Goal: Task Accomplishment & Management: Manage account settings

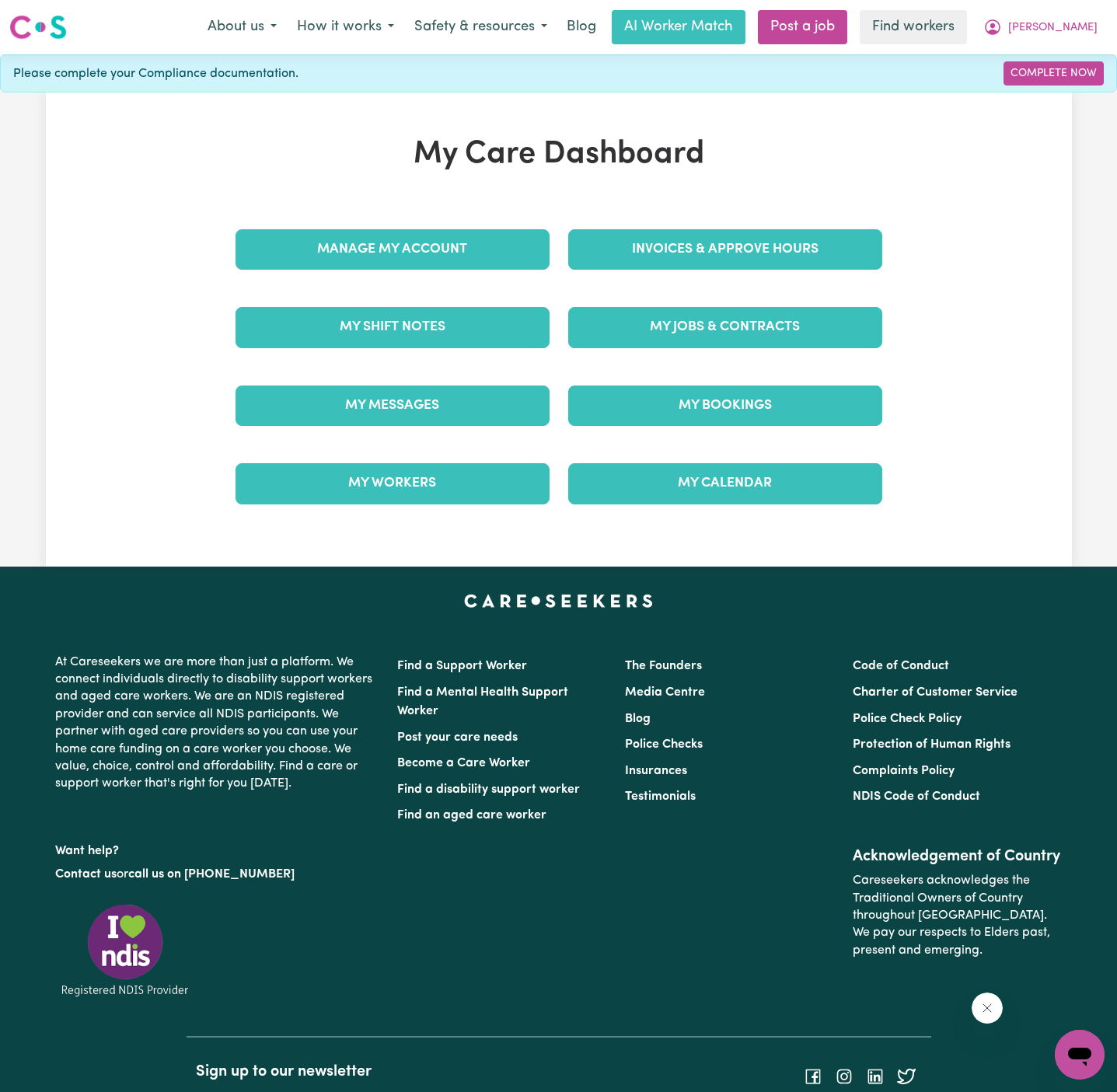
click at [454, 219] on div "Manage My Account" at bounding box center [392, 250] width 333 height 78
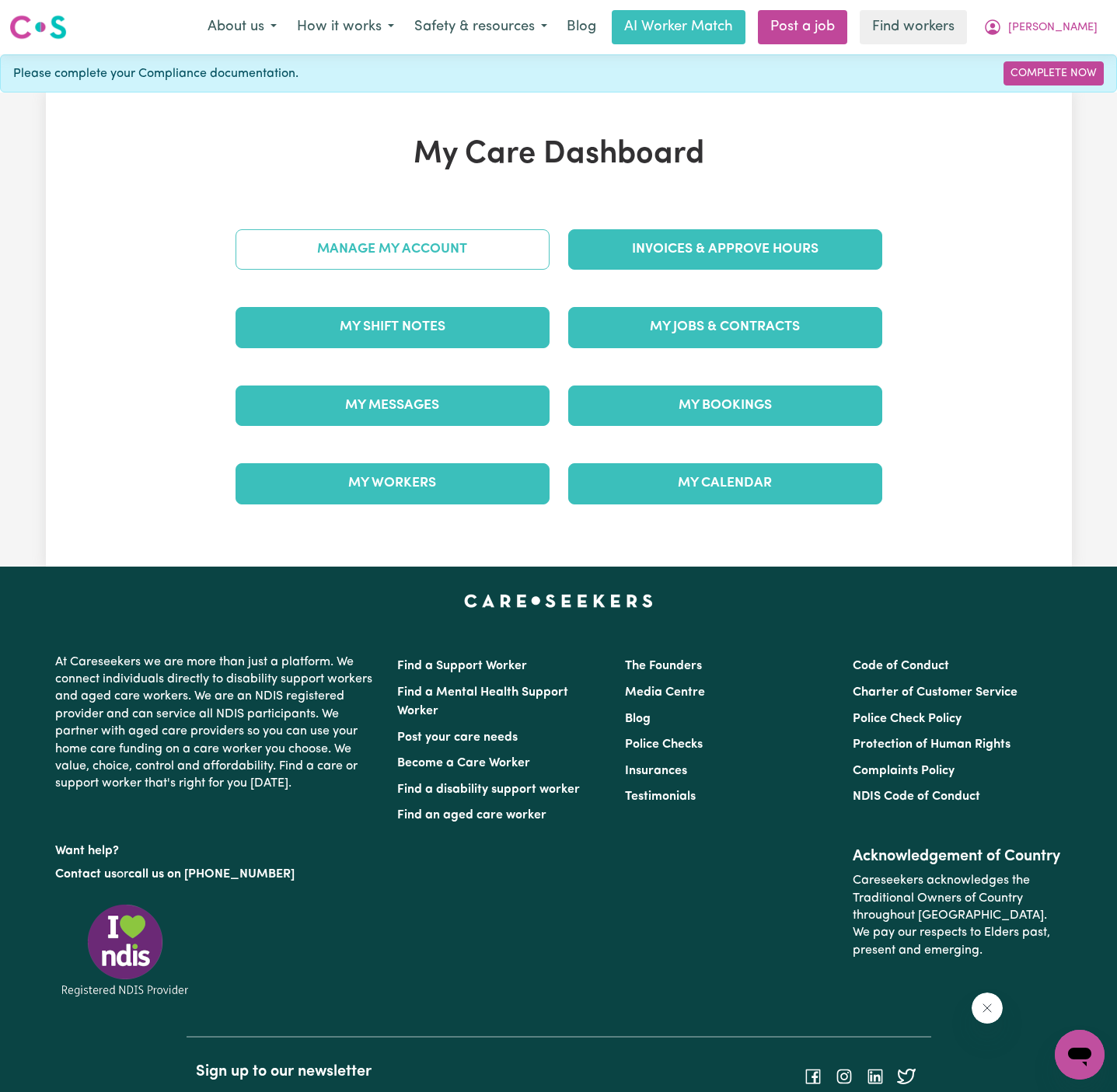
click at [454, 238] on link "Manage My Account" at bounding box center [392, 249] width 314 height 41
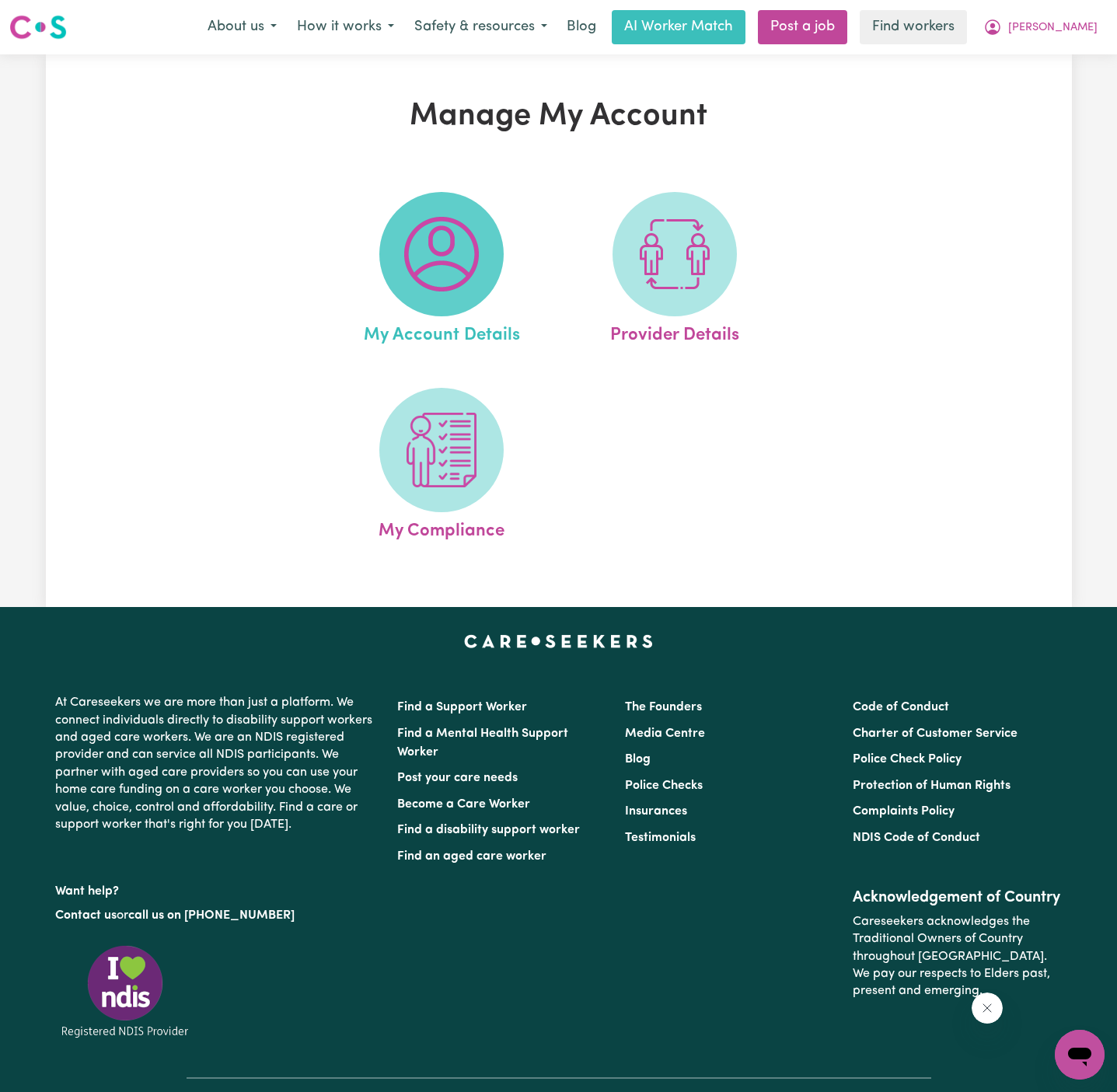
click at [450, 242] on img at bounding box center [442, 255] width 75 height 75
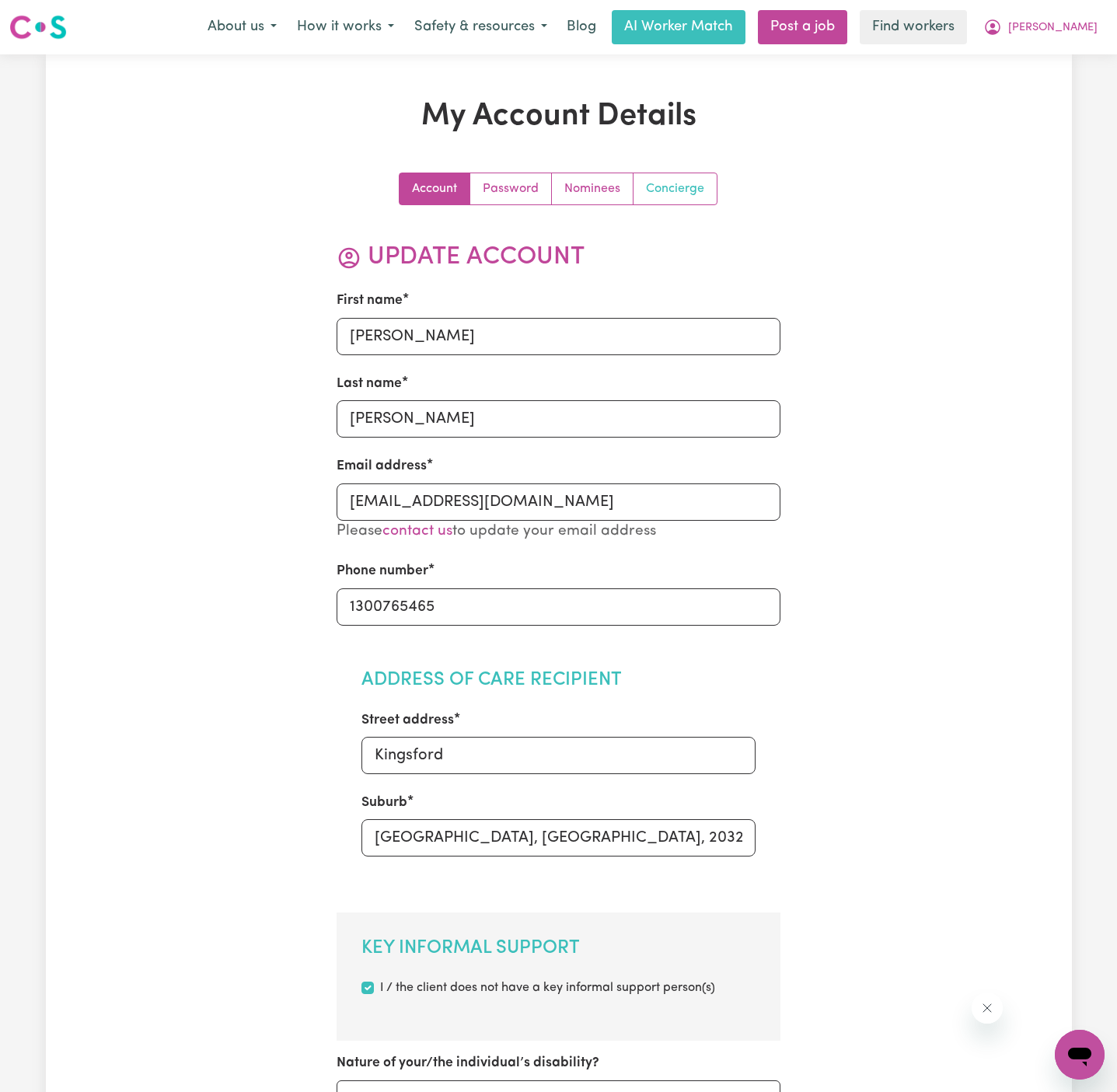
click at [663, 185] on link "Concierge" at bounding box center [675, 188] width 84 height 31
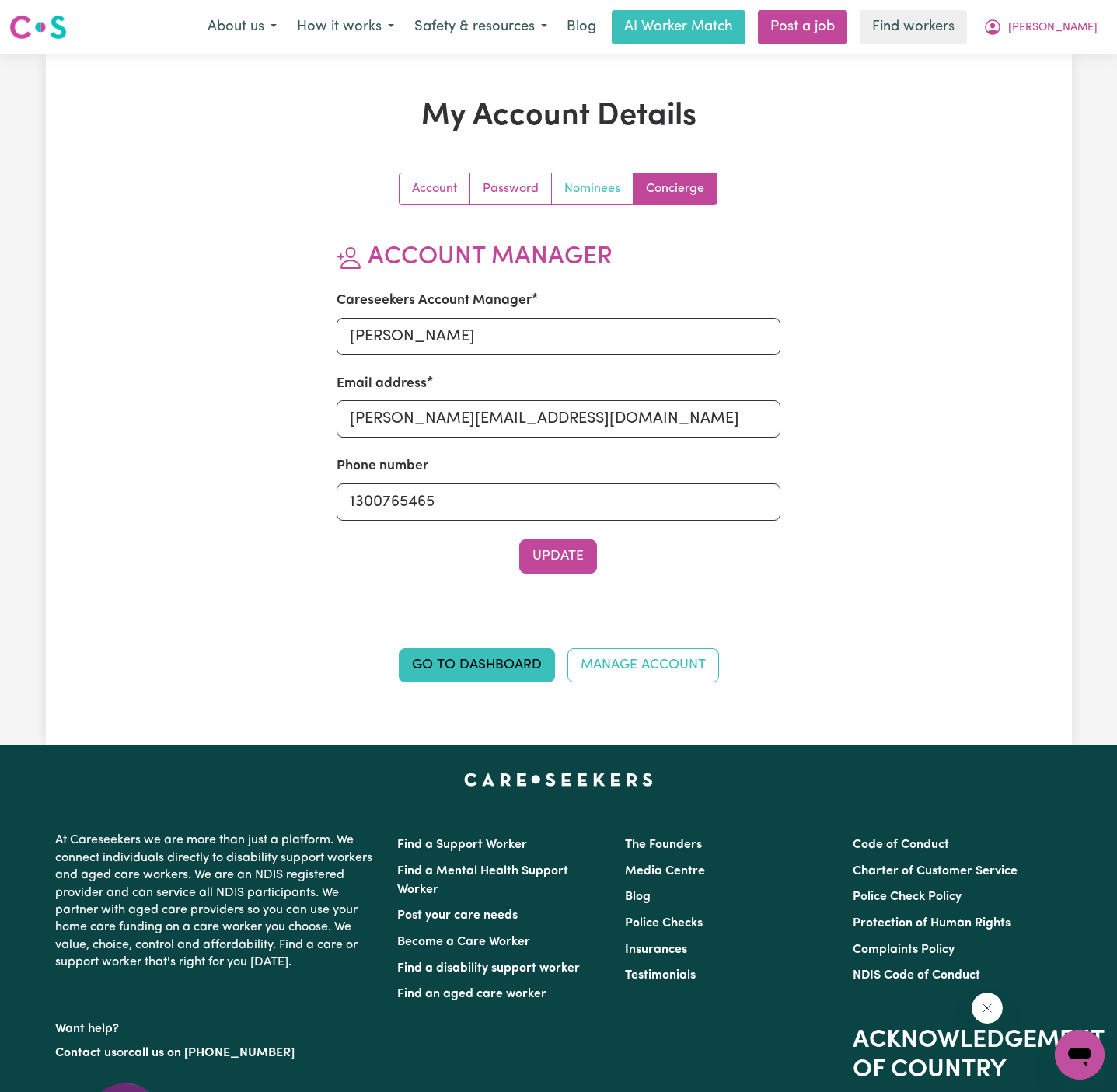
click at [605, 186] on link "Nominees" at bounding box center [593, 188] width 82 height 31
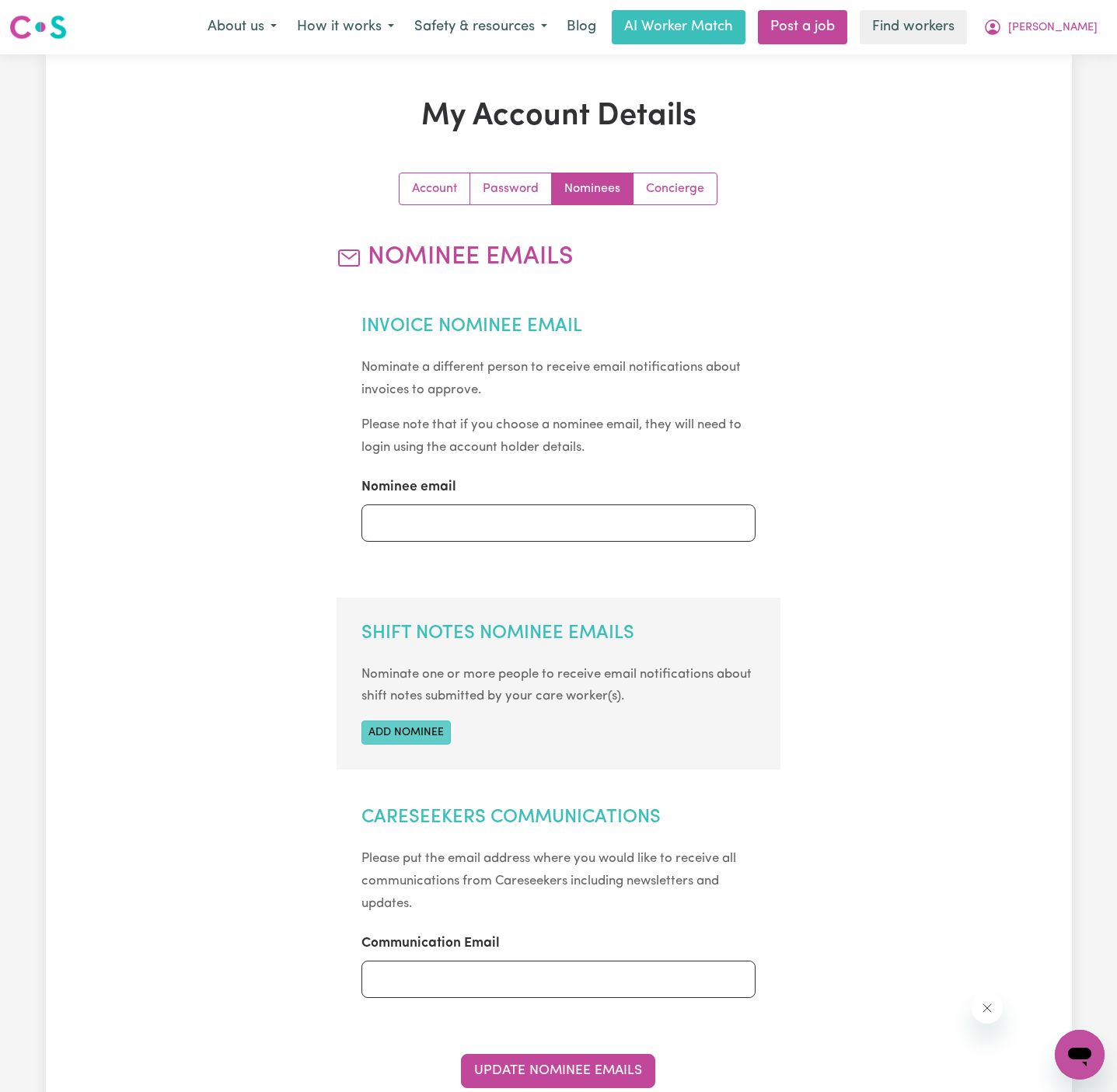
click at [423, 728] on button "Add nominee" at bounding box center [406, 733] width 89 height 24
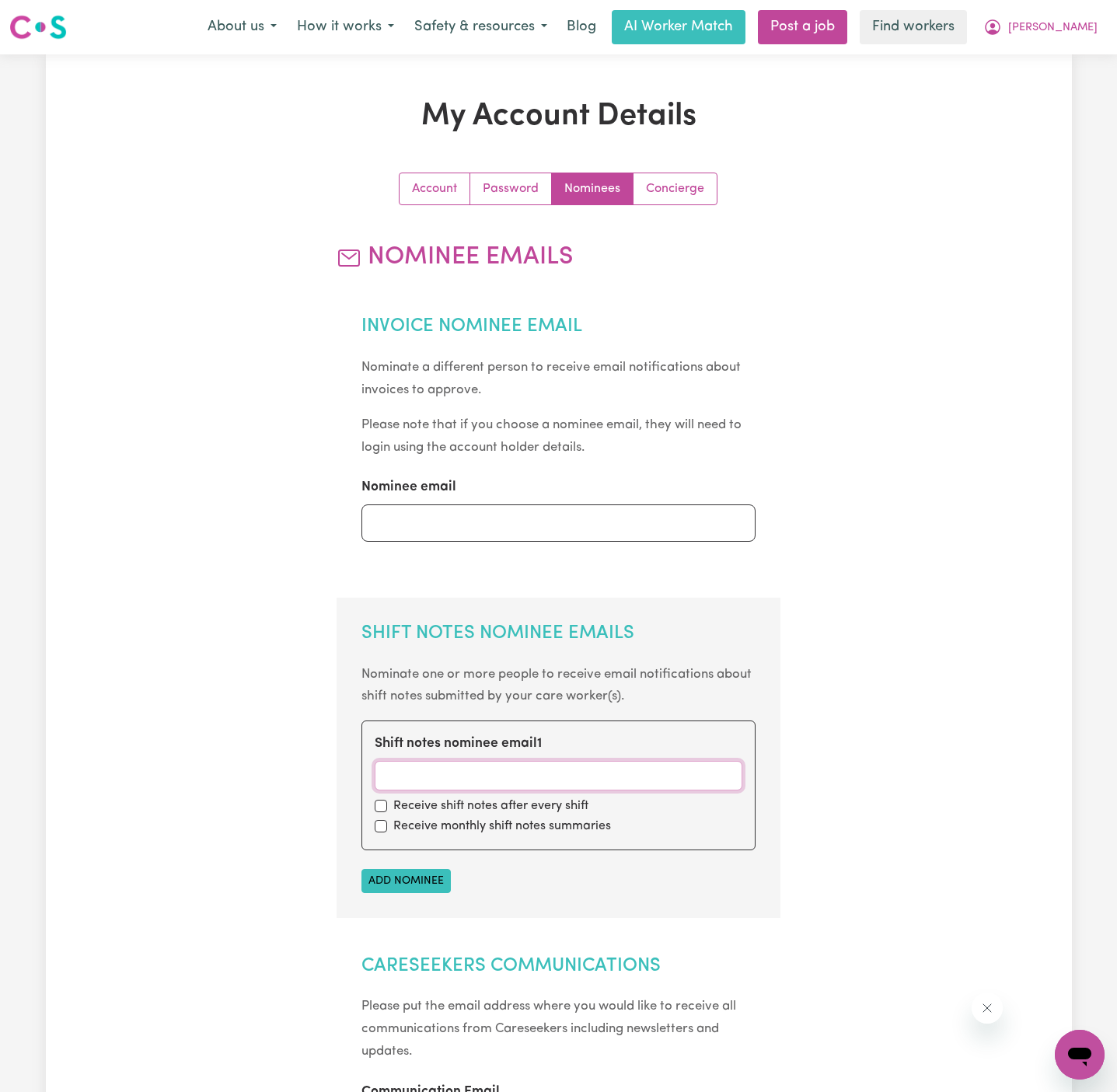
click at [423, 768] on input "Shift notes nominee email 1" at bounding box center [558, 775] width 368 height 29
paste input "[EMAIL_ADDRESS][DOMAIN_NAME]"
type input "[EMAIL_ADDRESS][DOMAIN_NAME]"
click at [385, 807] on input "checkbox" at bounding box center [381, 806] width 13 height 13
checkbox input "true"
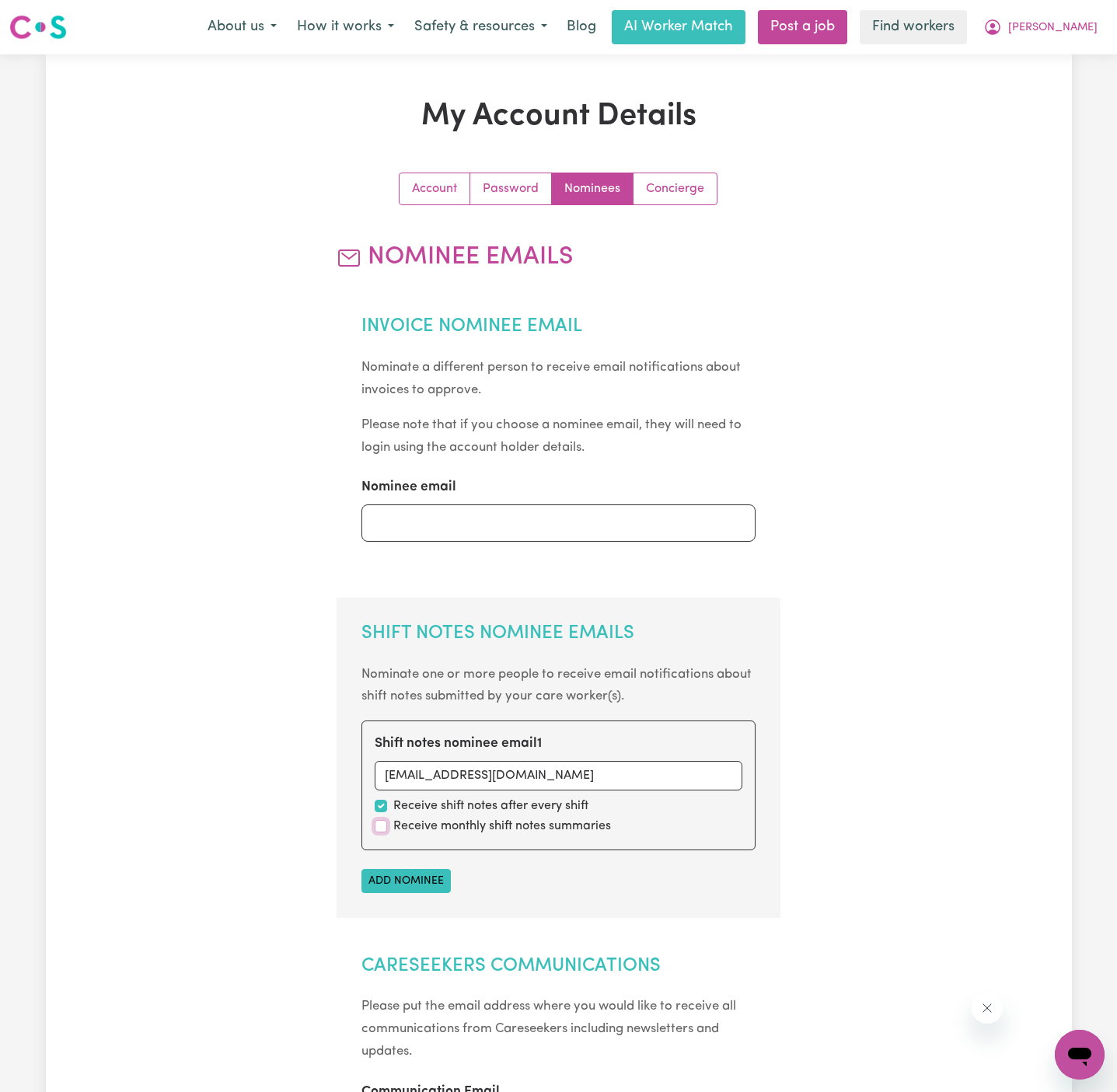
click at [385, 826] on input "checkbox" at bounding box center [381, 826] width 13 height 13
checkbox input "true"
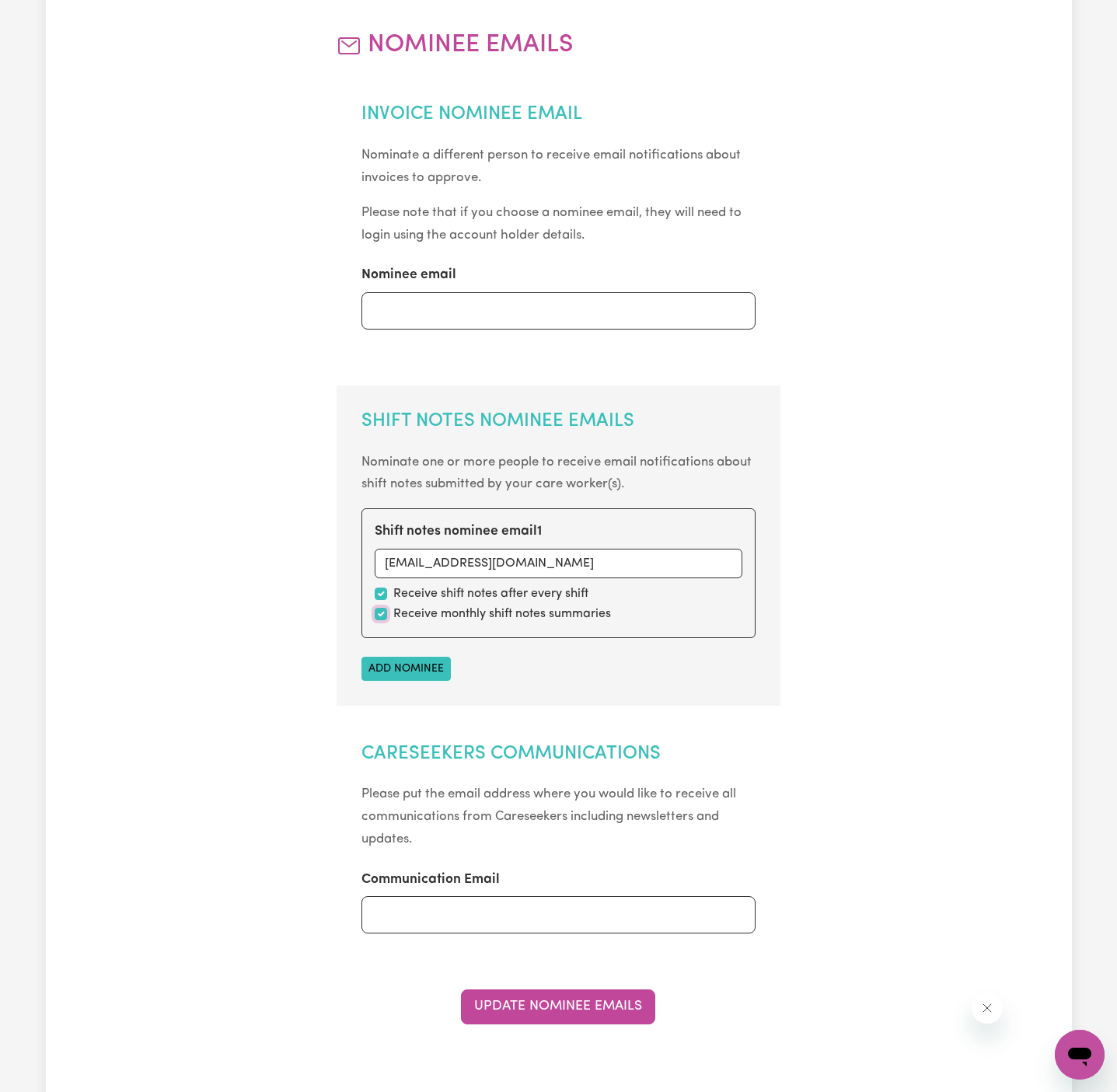
scroll to position [553, 0]
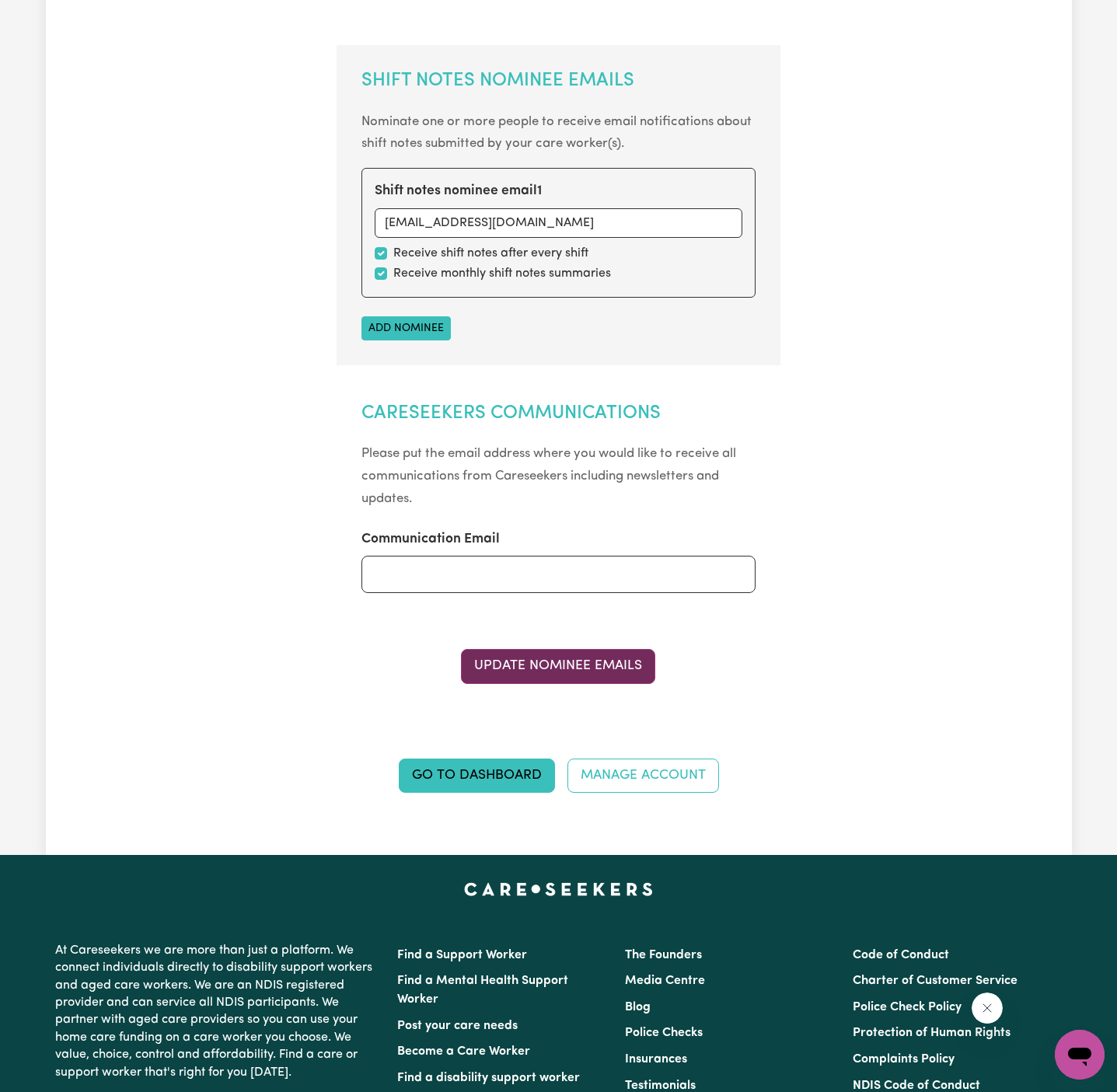
click at [561, 666] on button "Update Nominee Emails" at bounding box center [558, 666] width 194 height 34
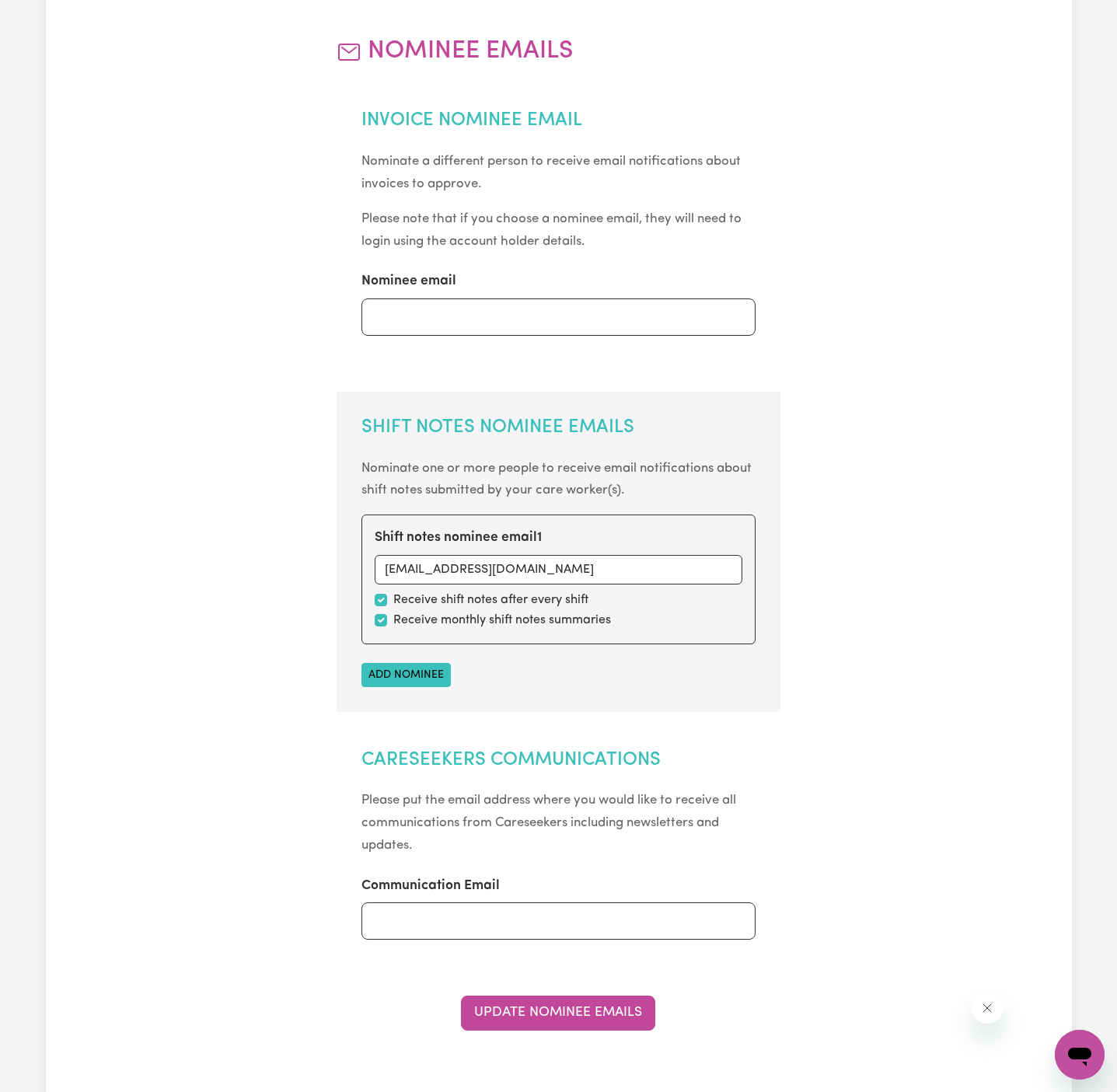
scroll to position [0, 0]
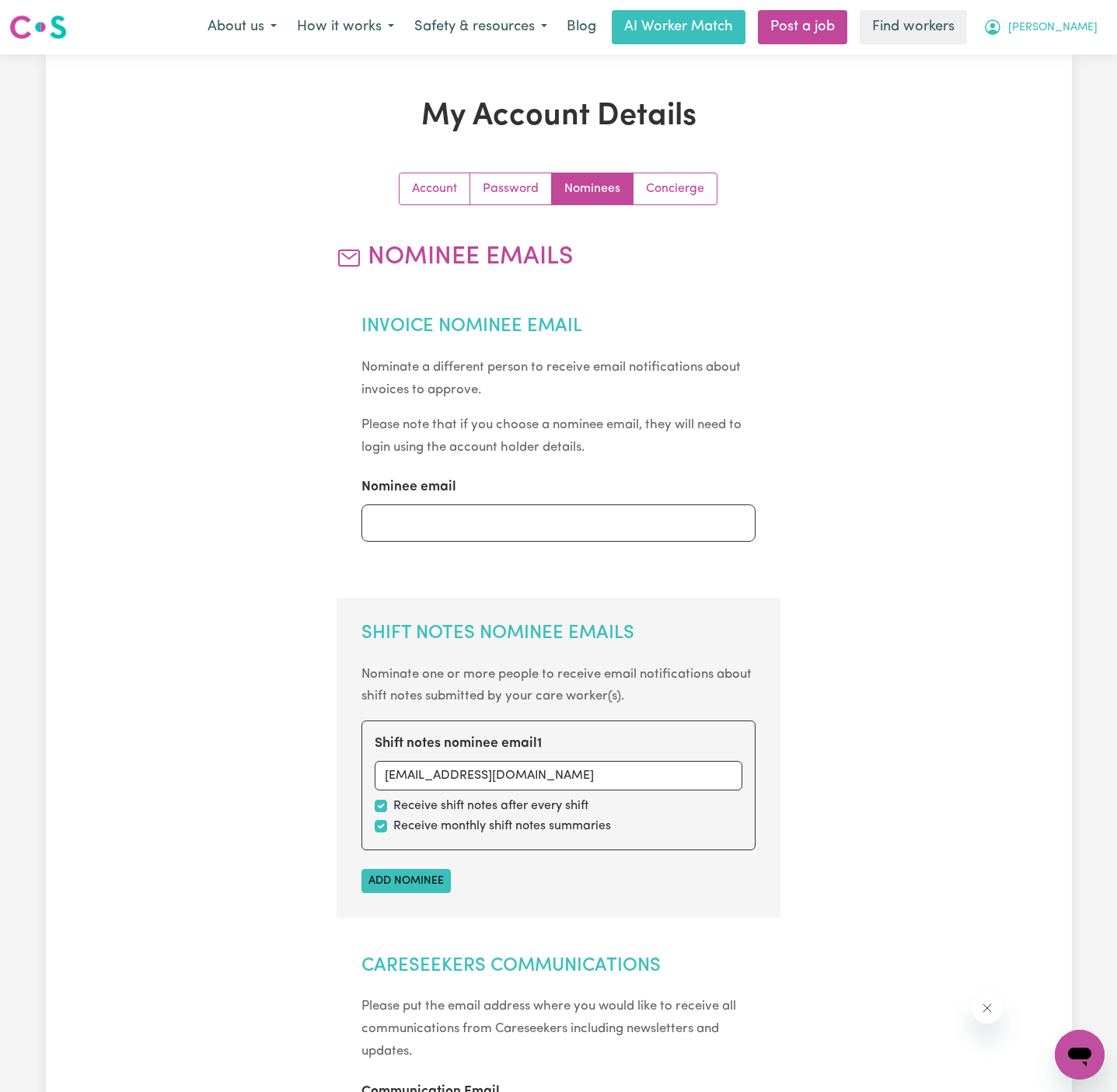
click at [1082, 21] on span "[PERSON_NAME]" at bounding box center [1053, 27] width 89 height 17
click at [1082, 46] on link "My Dashboard" at bounding box center [1045, 60] width 123 height 29
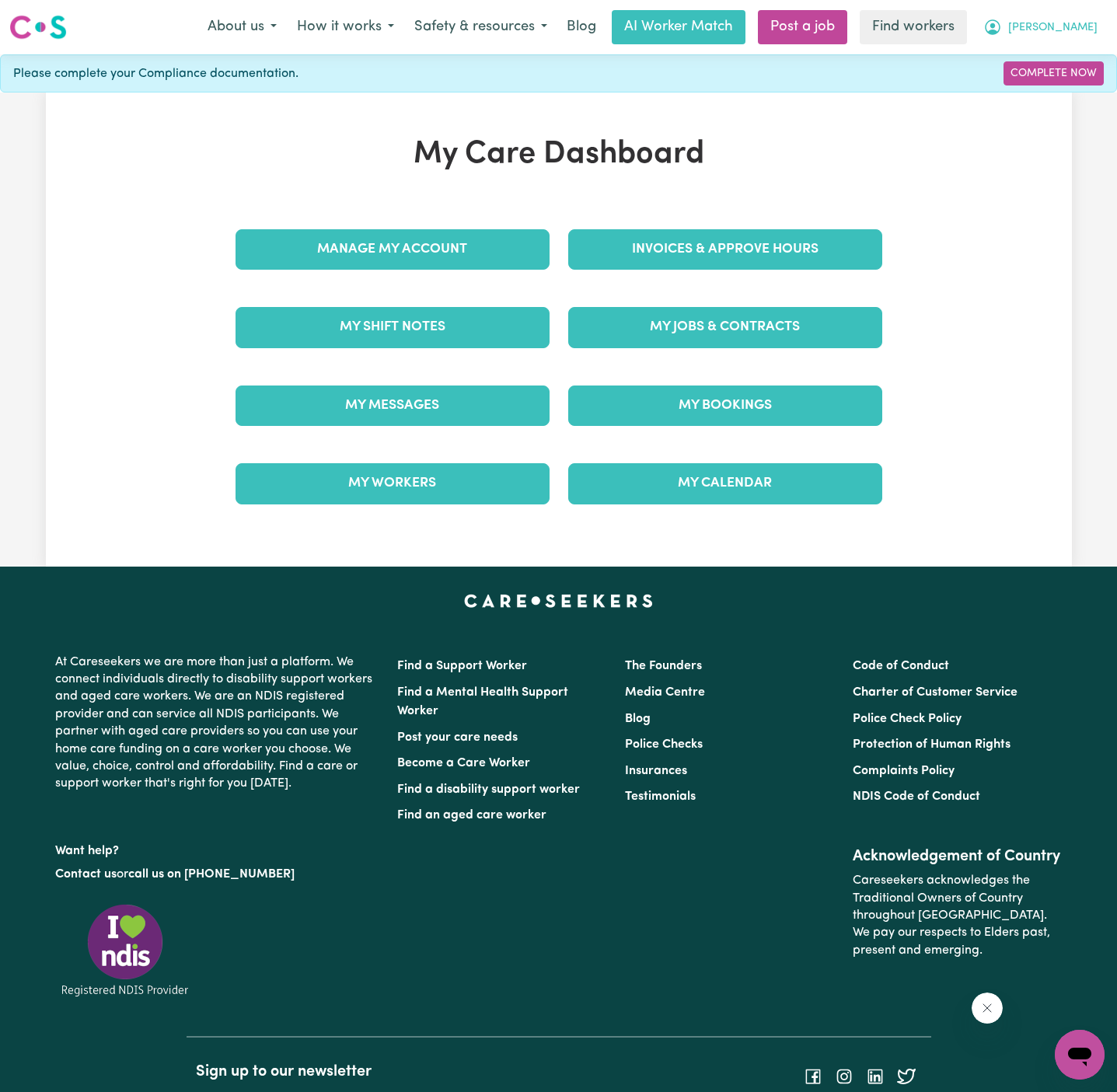
click at [1085, 14] on button "[PERSON_NAME]" at bounding box center [1040, 27] width 134 height 33
click at [1066, 84] on link "Logout" at bounding box center [1045, 89] width 123 height 29
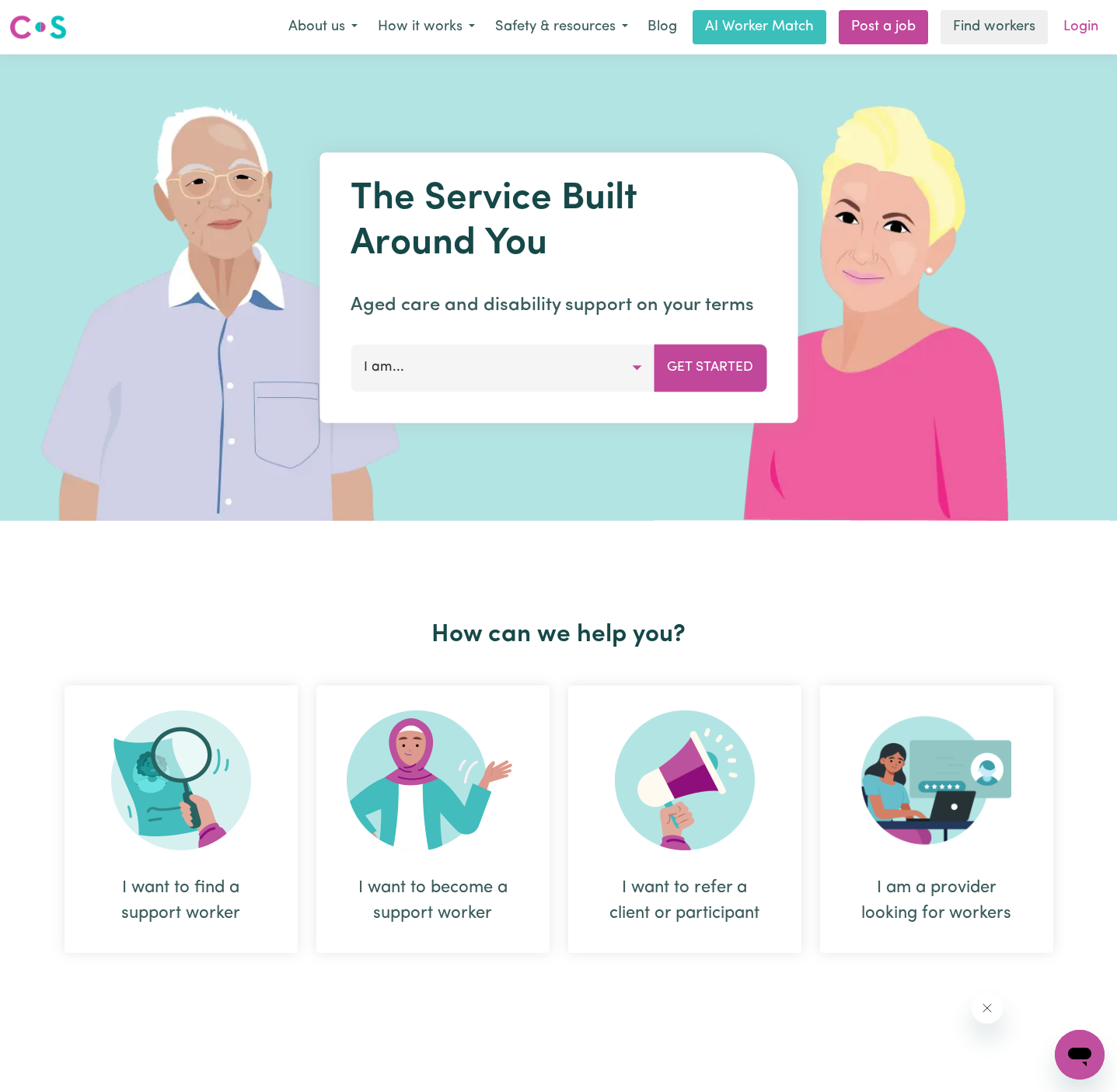
click at [1083, 24] on link "Login" at bounding box center [1080, 27] width 53 height 34
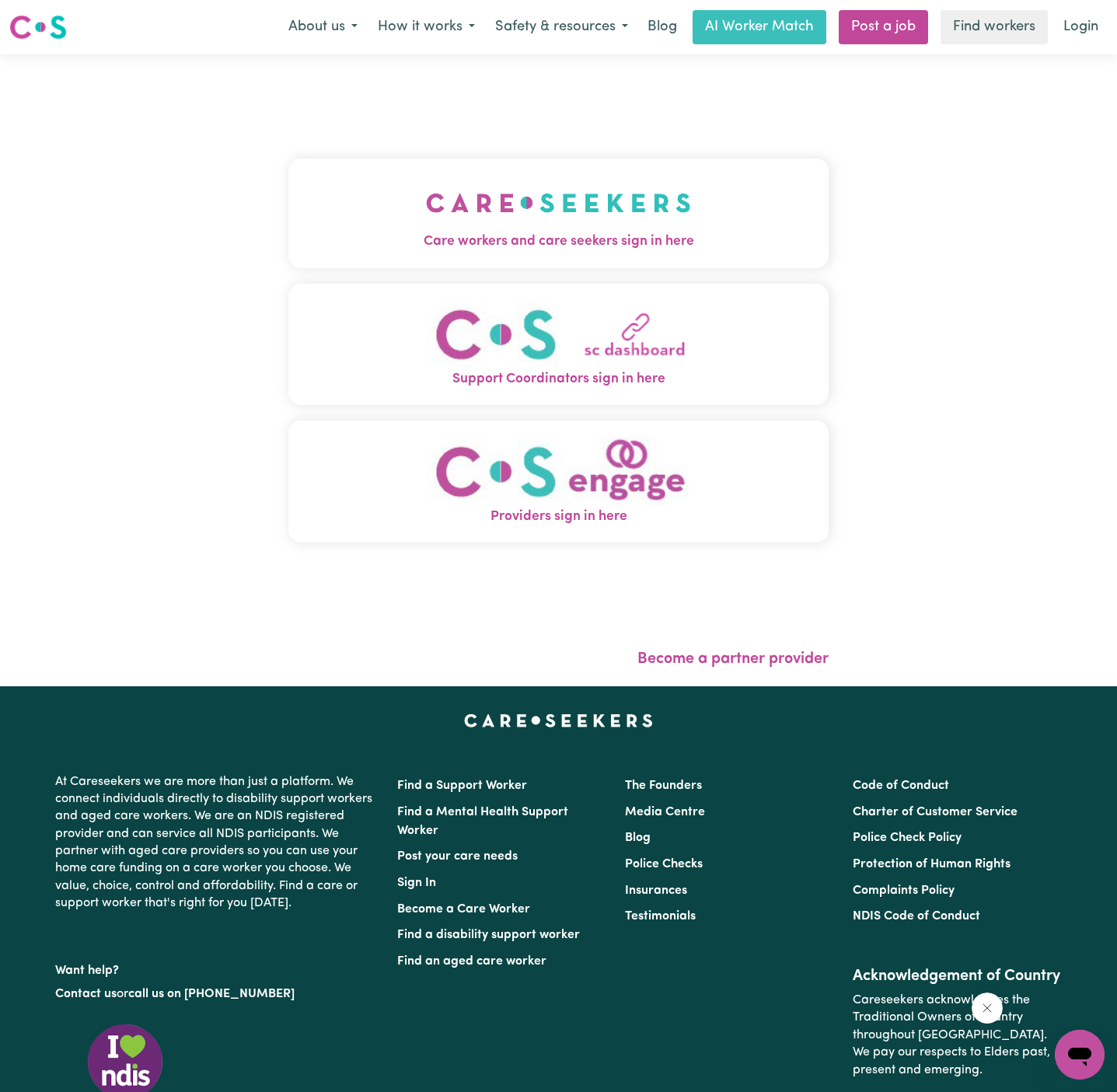
click at [496, 247] on span "Care workers and care seekers sign in here" at bounding box center [558, 241] width 540 height 20
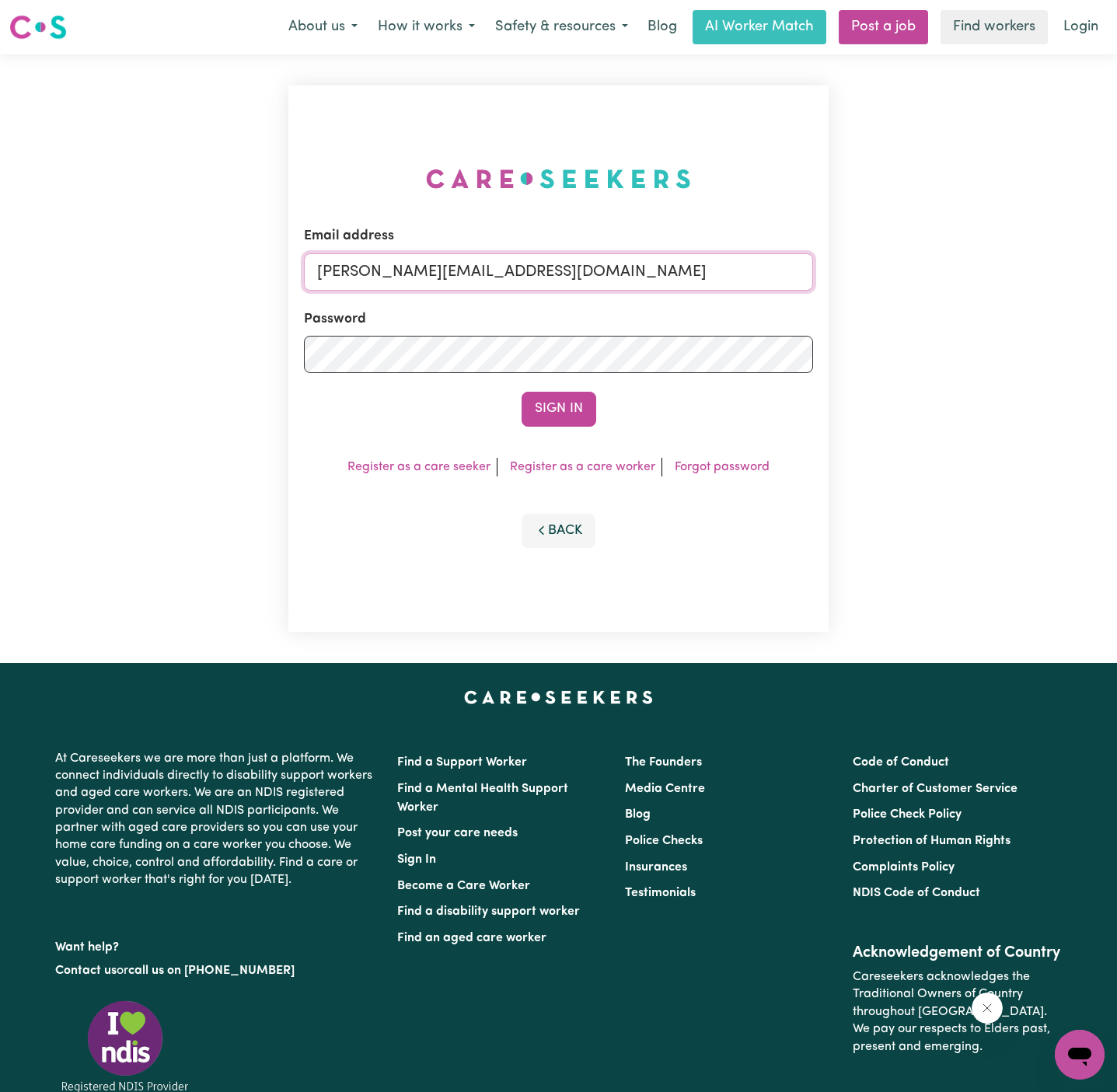
click at [648, 271] on input "[PERSON_NAME][EMAIL_ADDRESS][DOMAIN_NAME]" at bounding box center [558, 272] width 509 height 37
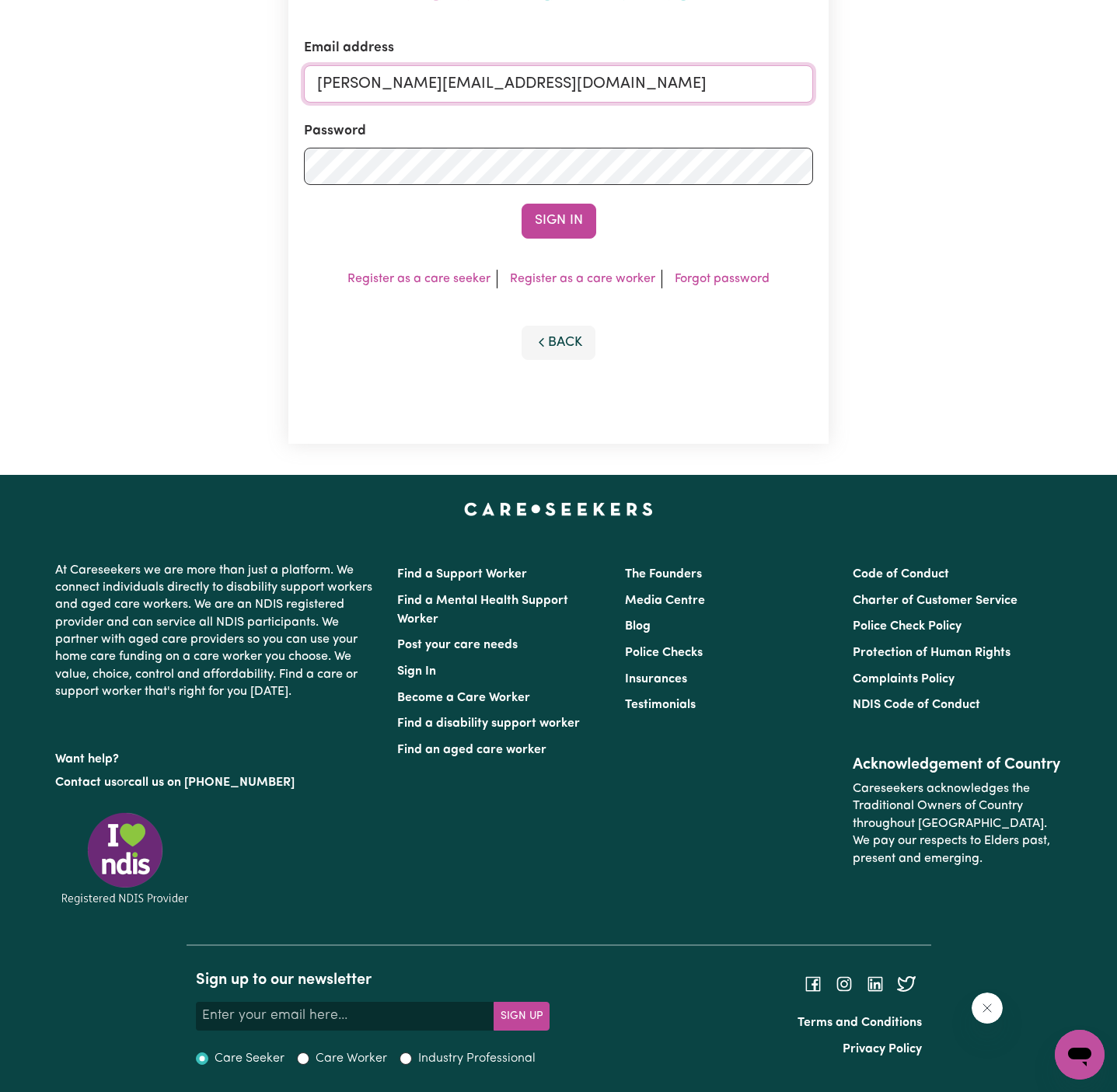
click at [607, 75] on input "[PERSON_NAME][EMAIL_ADDRESS][DOMAIN_NAME]" at bounding box center [558, 84] width 509 height 37
drag, startPoint x: 399, startPoint y: 87, endPoint x: 1029, endPoint y: 87, distance: 630.0
click at [1029, 87] on div "Email address [EMAIL_ADDRESS][DOMAIN_NAME] Password Sign In Register as a care …" at bounding box center [558, 170] width 1117 height 608
type input "[EMAIL_ADDRESS][DOMAIN_NAME]"
click at [522, 204] on button "Sign In" at bounding box center [559, 220] width 75 height 34
